Goal: Task Accomplishment & Management: Use online tool/utility

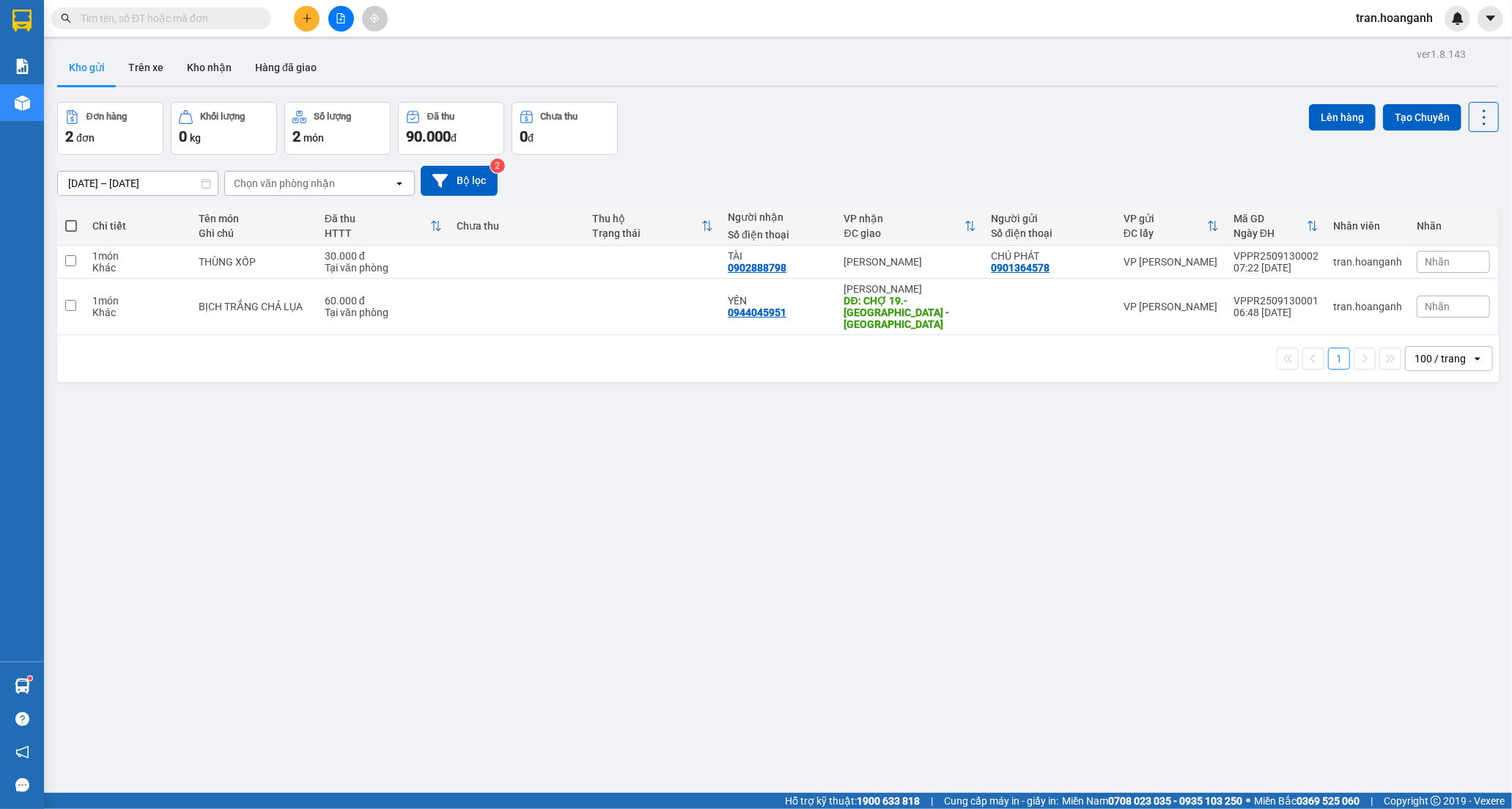
click at [231, 23] on input "text" at bounding box center [166, 18] width 173 height 16
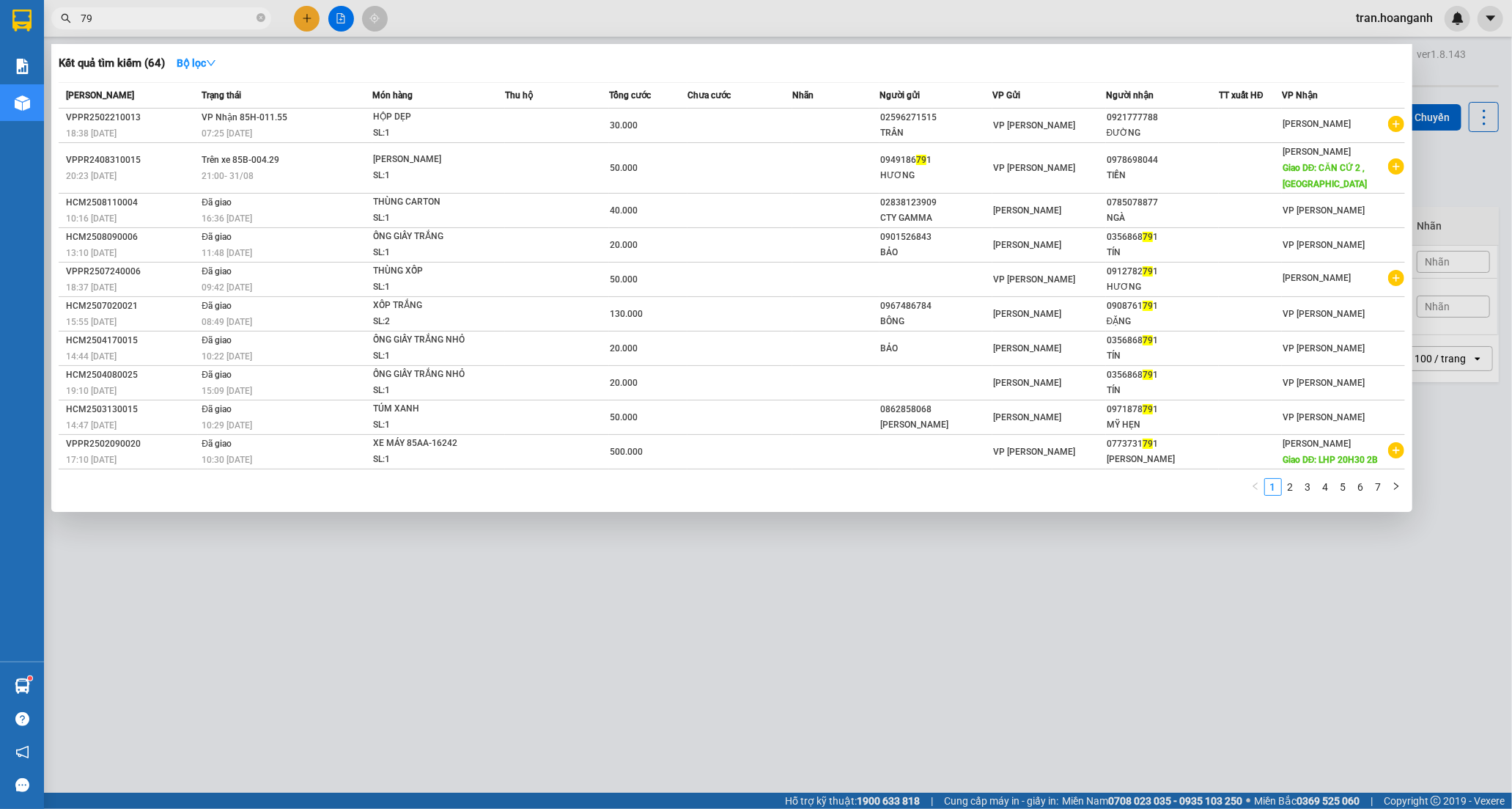
type input "7"
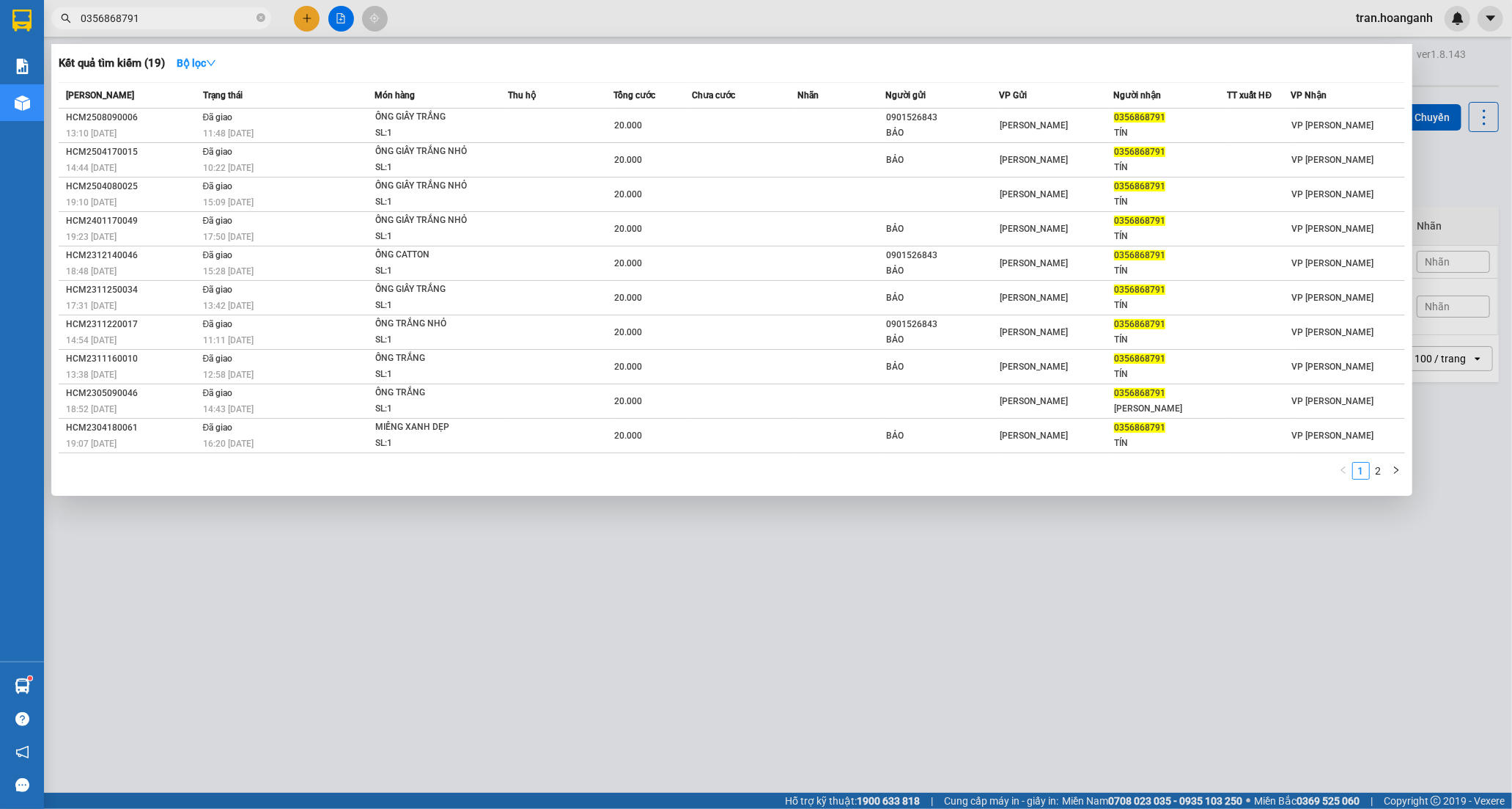
type input "0356868791"
click at [261, 10] on span at bounding box center [260, 18] width 9 height 16
click at [261, 16] on icon "close-circle" at bounding box center [260, 17] width 9 height 9
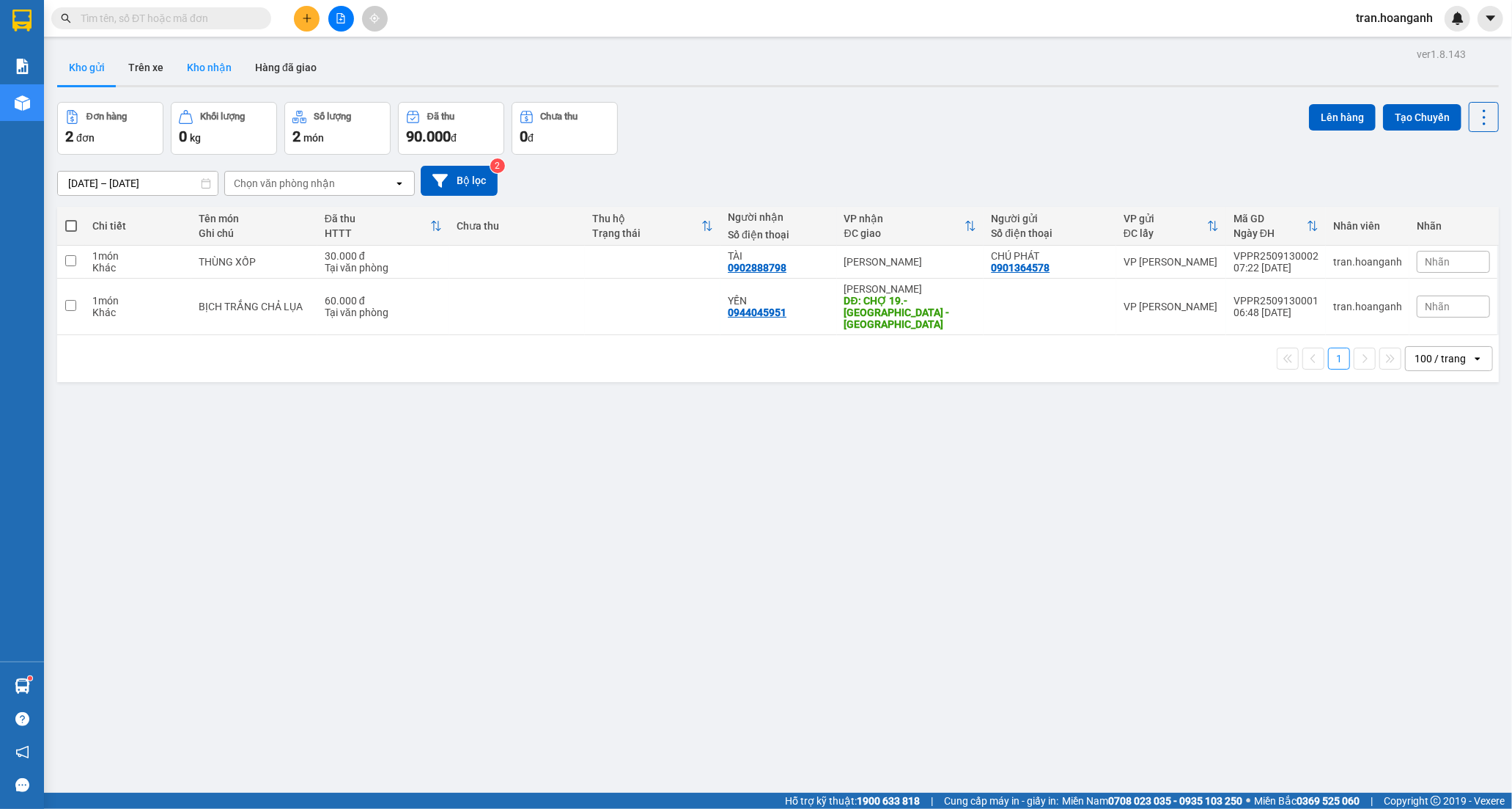
click at [207, 67] on button "Kho nhận" at bounding box center [209, 67] width 68 height 35
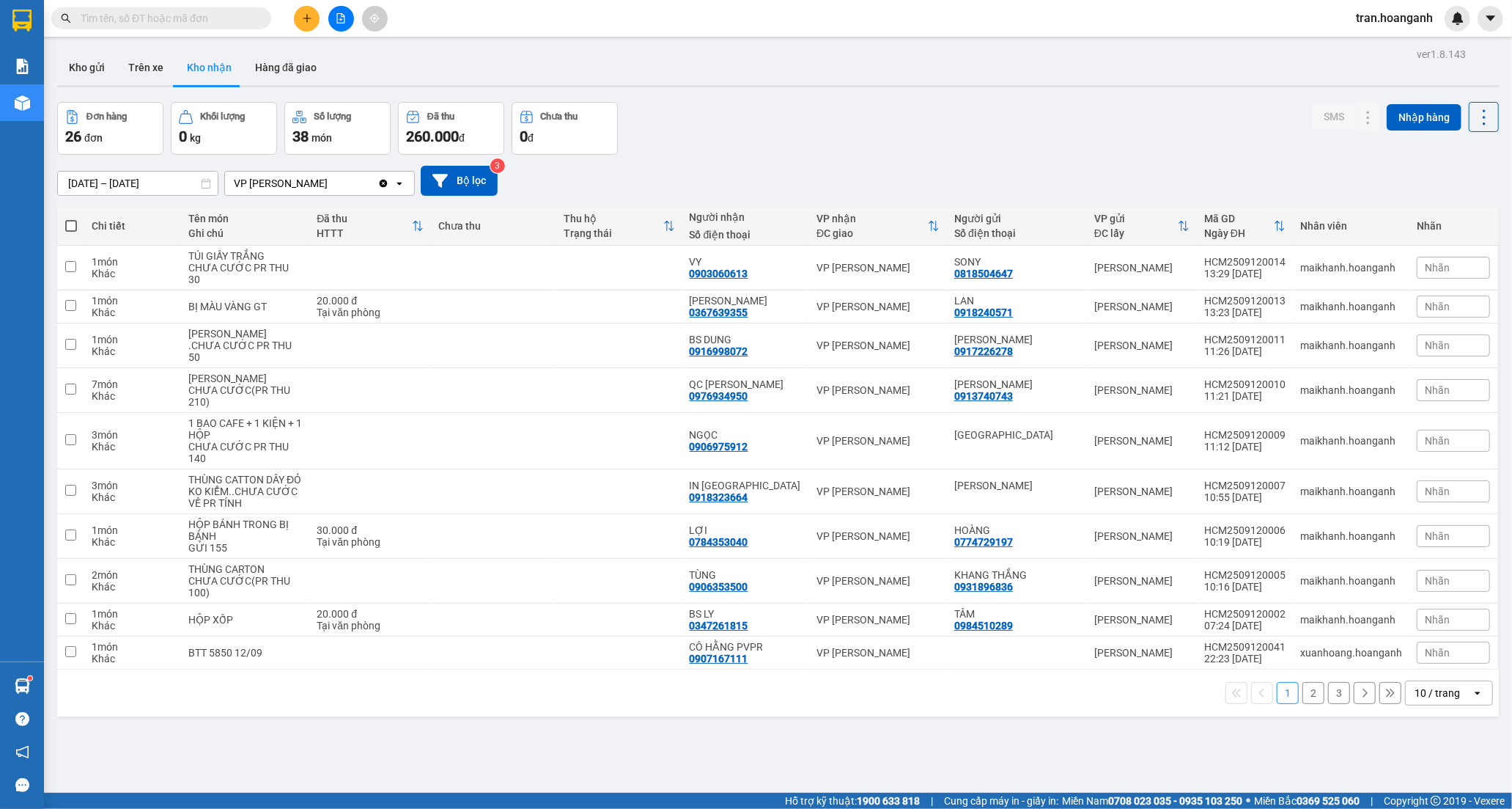
click at [1303, 704] on button "2" at bounding box center [1314, 693] width 22 height 22
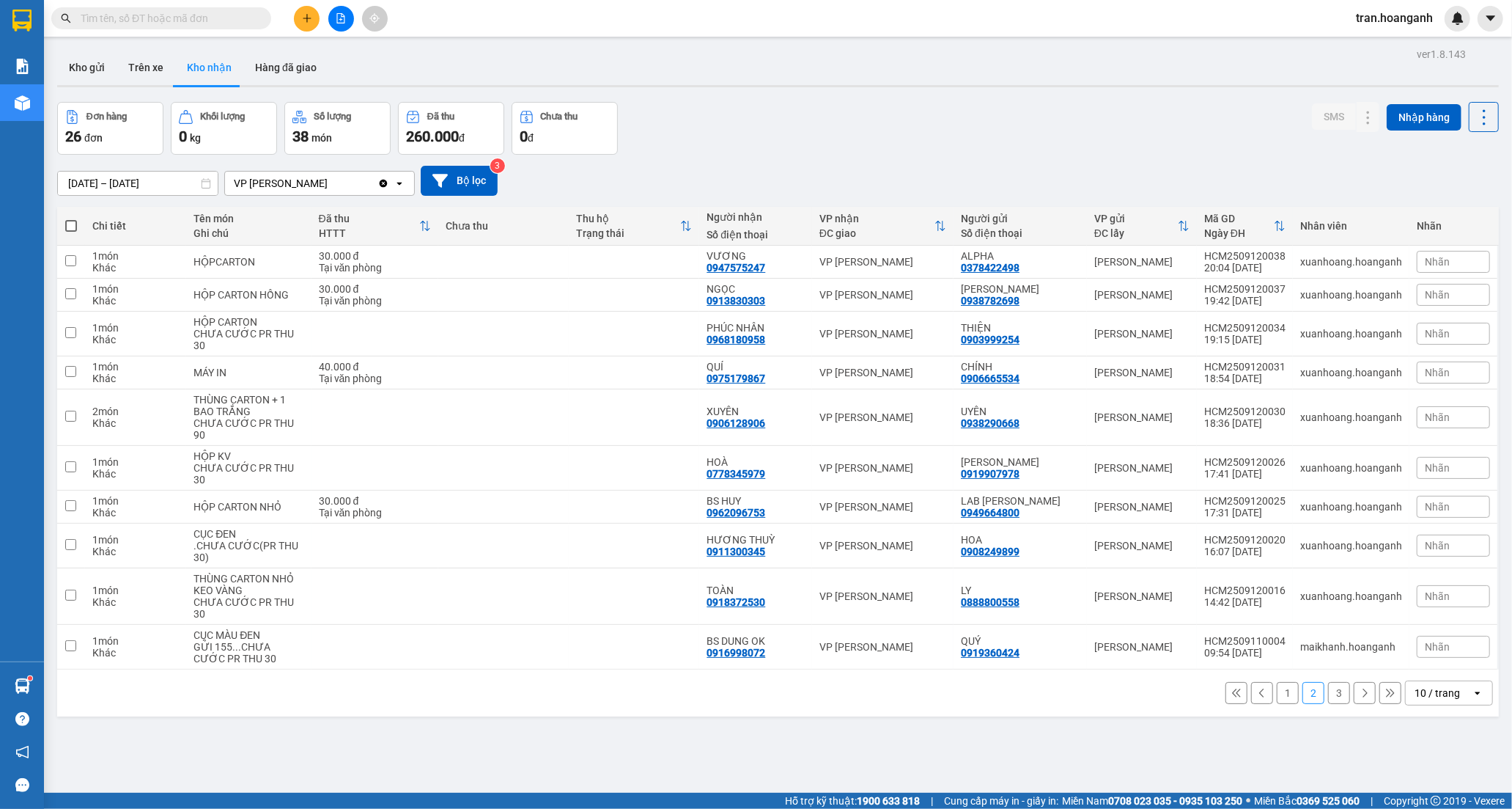
click at [1276, 682] on button "1" at bounding box center [1287, 693] width 22 height 22
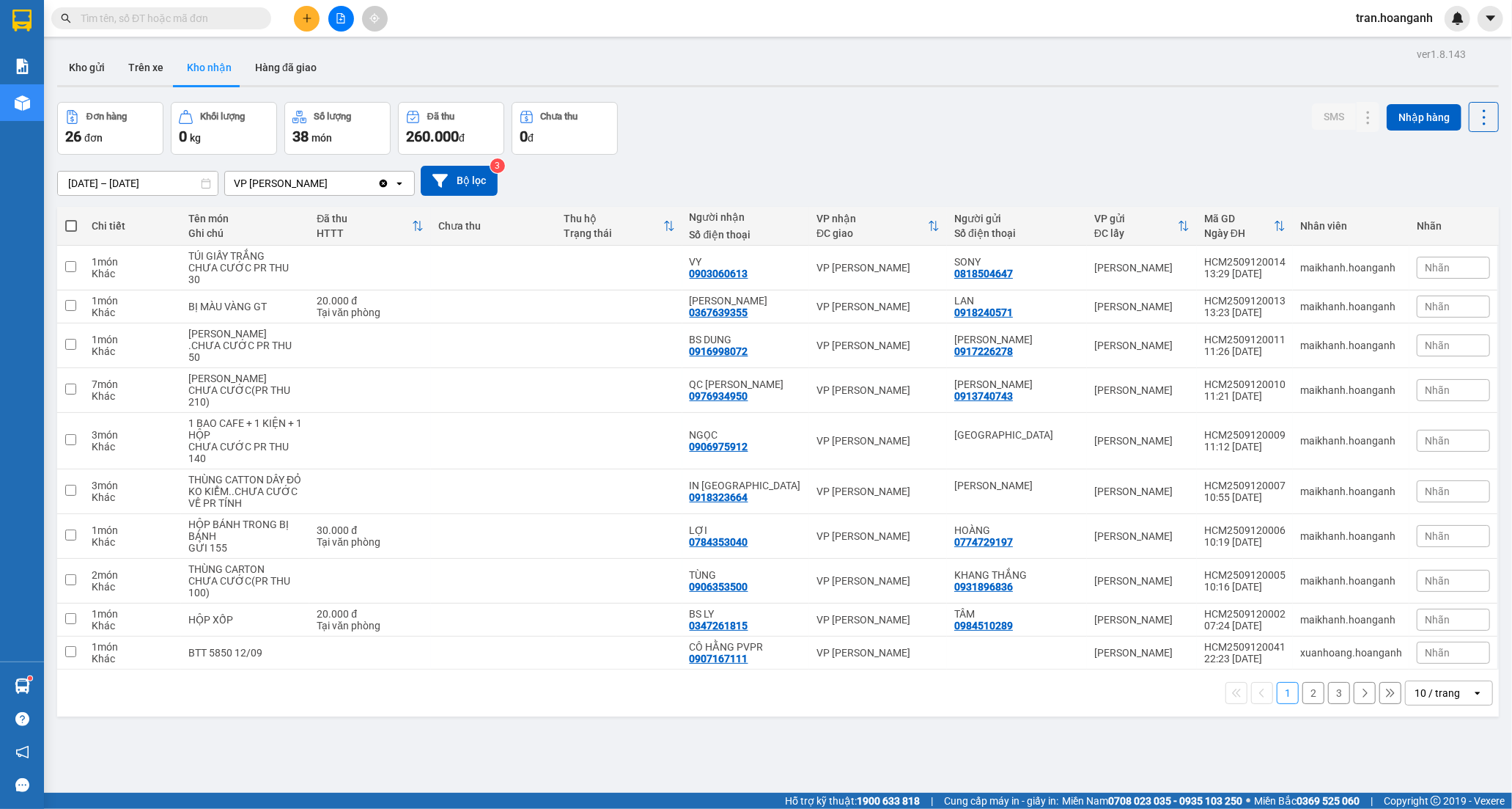
click at [1303, 704] on button "2" at bounding box center [1314, 693] width 22 height 22
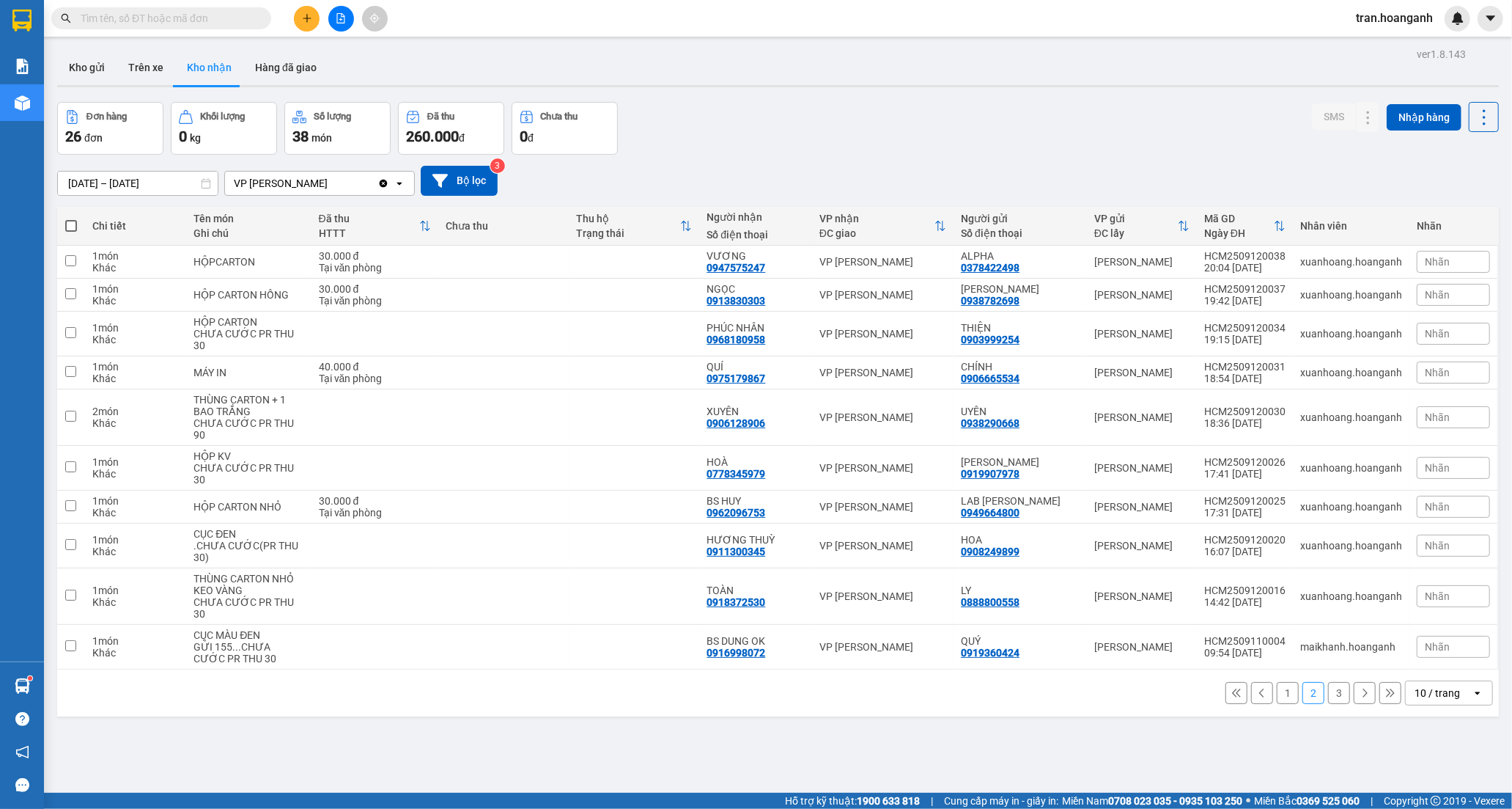
click at [1328, 682] on button "3" at bounding box center [1340, 693] width 22 height 22
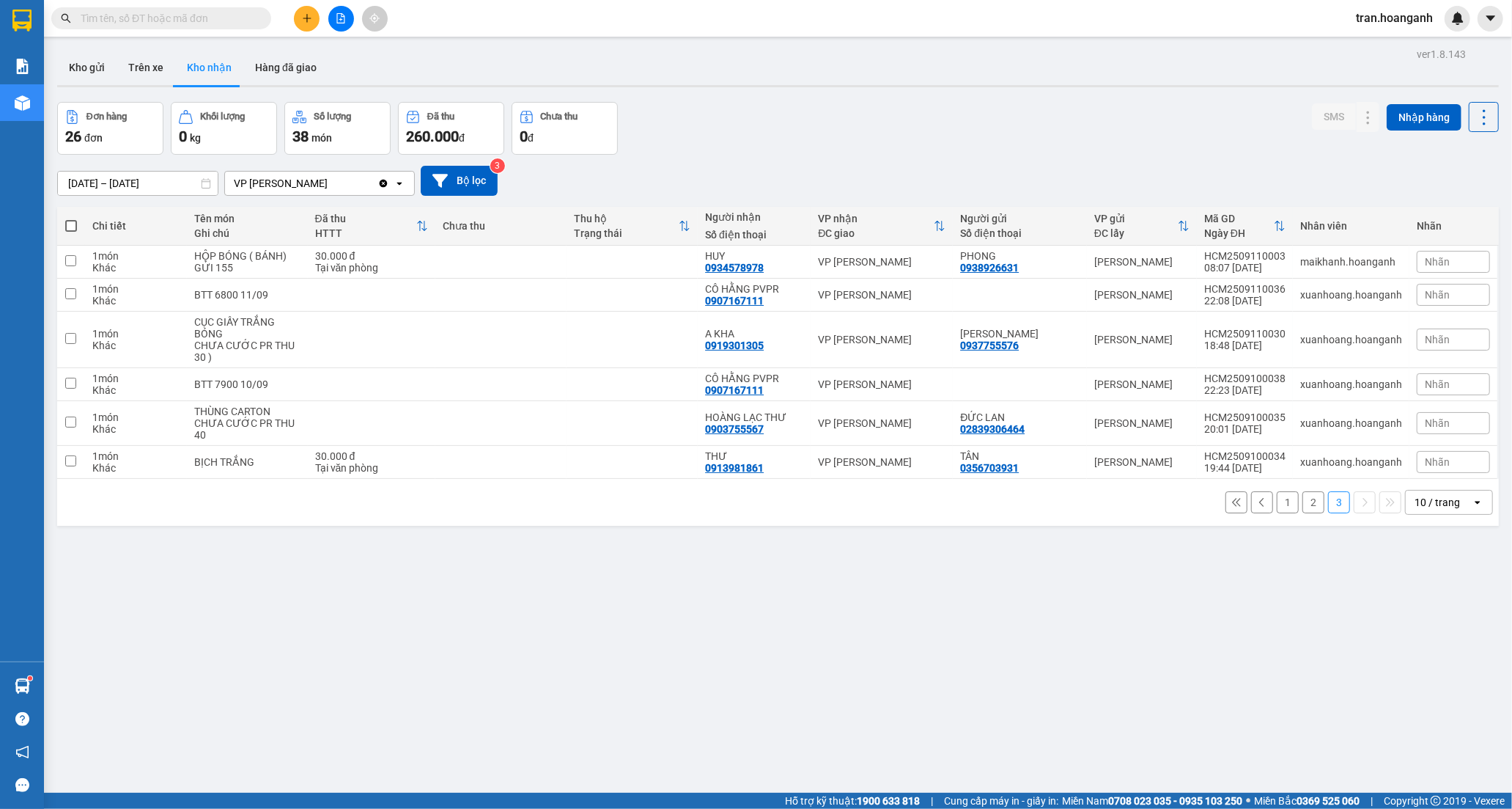
click at [1276, 506] on button "1" at bounding box center [1287, 502] width 22 height 22
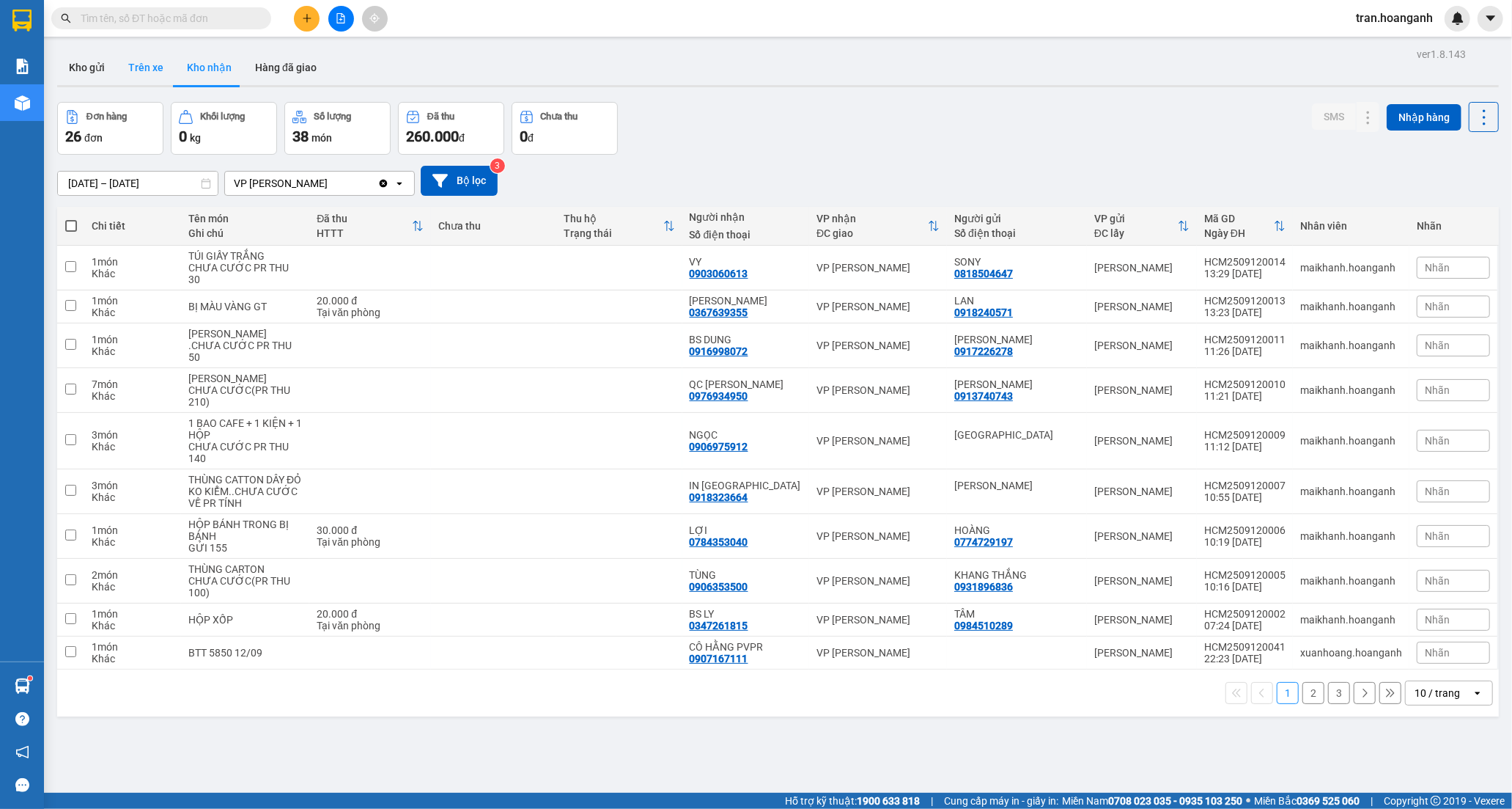
click at [141, 74] on button "Trên xe" at bounding box center [146, 67] width 59 height 35
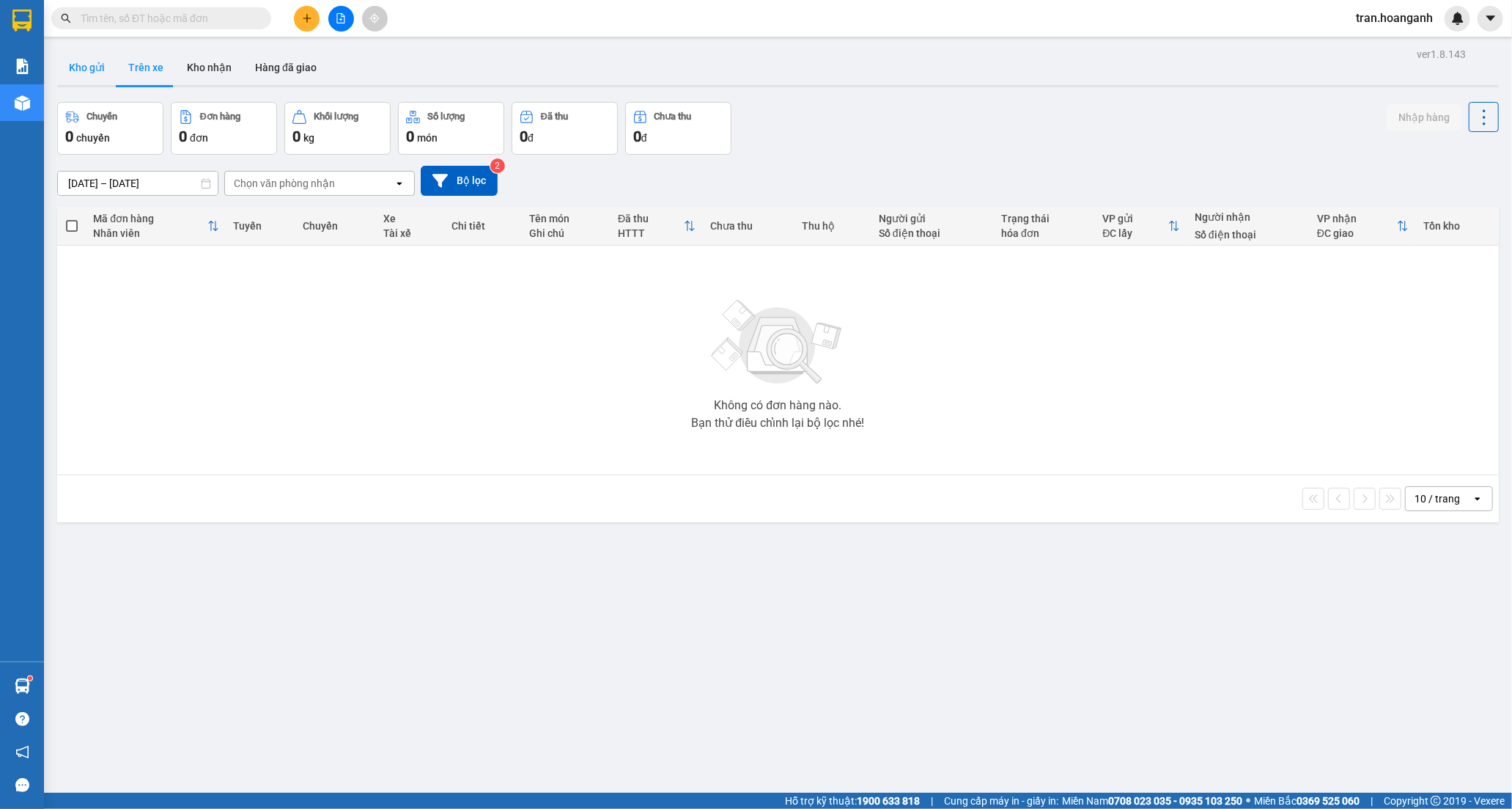
click at [88, 69] on button "Kho gửi" at bounding box center [87, 67] width 60 height 35
